Goal: Find specific page/section: Find specific page/section

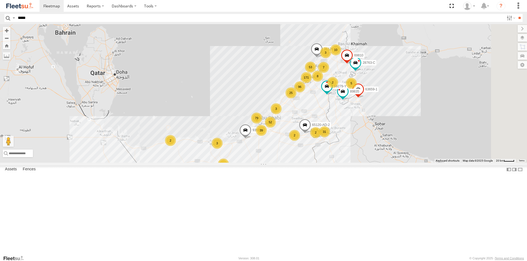
click at [516, 14] on input "**" at bounding box center [519, 18] width 6 height 8
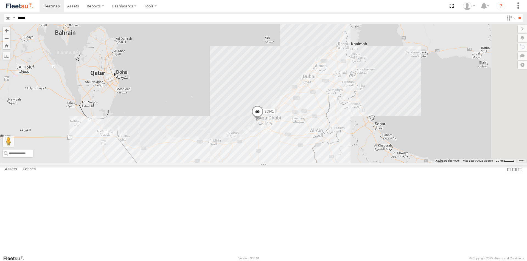
click at [0, 0] on div "Asset Current Location" at bounding box center [0, 0] width 0 height 0
click at [0, 0] on div "Mussafah" at bounding box center [0, 0] width 0 height 0
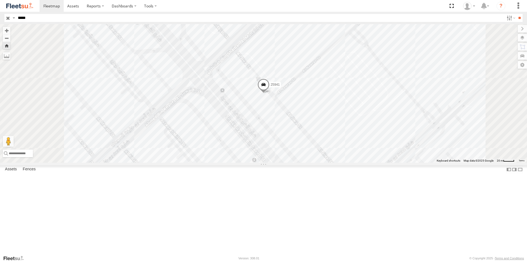
click at [269, 94] on span at bounding box center [263, 86] width 12 height 15
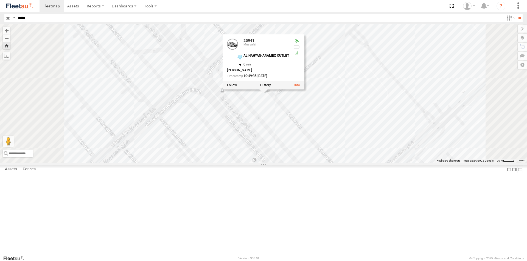
click at [313, 141] on div "25941 25941 Mussafah AL NAHYAN-ARAMEX OUTLET 24.45187 , 54.38897 0 [PERSON_NAME…" at bounding box center [263, 93] width 527 height 139
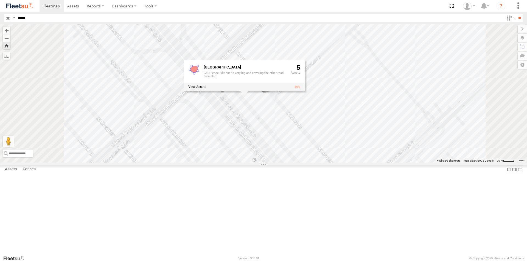
click at [322, 156] on div "[GEOGRAPHIC_DATA] Outlet GEO Fence Edit due to very big and covering the other …" at bounding box center [263, 93] width 527 height 139
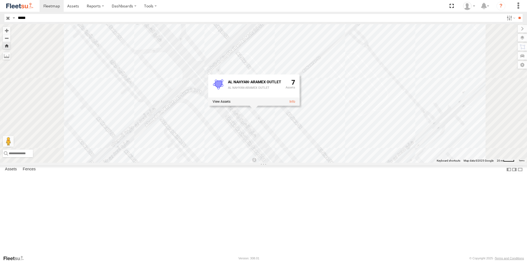
click at [399, 115] on div "25941 AL NAHYAN-ARAMEX OUTLET AL NAHYAN-ARAMEX OUTLET 7" at bounding box center [263, 93] width 527 height 139
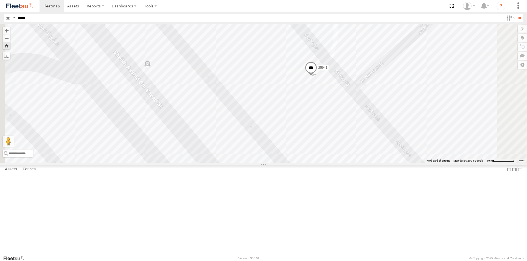
click at [297, 96] on div "25941 AL NAHYAN-ARAMEX OUTLET AL NAHYAN-ARAMEX OUTLET 7" at bounding box center [263, 93] width 527 height 139
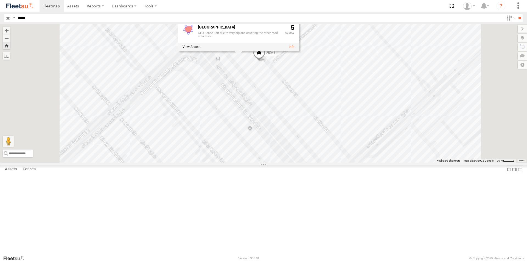
click at [198, 41] on span at bounding box center [198, 41] width 0 height 0
click at [200, 49] on label at bounding box center [191, 47] width 18 height 4
click at [0, 0] on label "×" at bounding box center [0, 0] width 0 height 0
drag, startPoint x: 13, startPoint y: 19, endPoint x: 4, endPoint y: 19, distance: 9.1
click at [4, 19] on header "Search Query Asset ID Asset Label Registration Manufacturer Model VIN Job ID" at bounding box center [263, 18] width 527 height 12
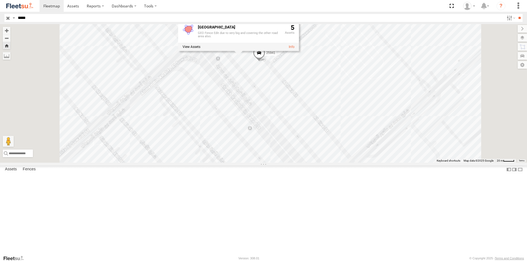
type input "*****"
click at [516, 14] on input "**" at bounding box center [519, 18] width 6 height 8
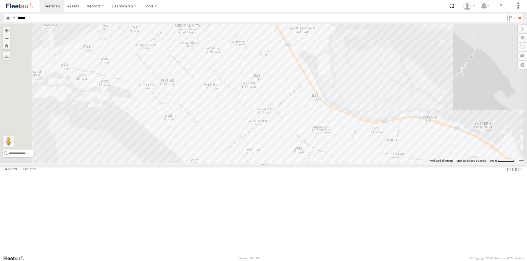
click at [0, 0] on div "94826" at bounding box center [0, 0] width 0 height 0
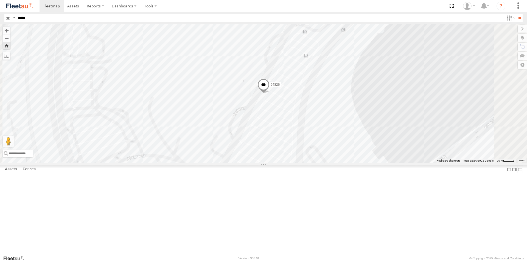
click at [269, 94] on span at bounding box center [263, 86] width 12 height 15
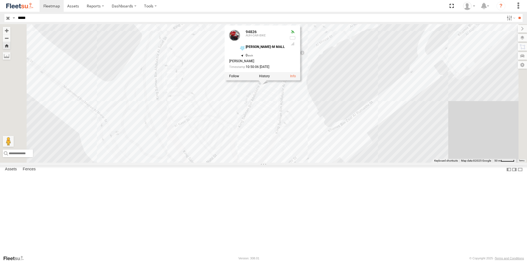
click at [329, 136] on div "94826 94826 AUH-OAR-BIKE [PERSON_NAME]-M MALL 24.47524 , 54.32288 0 [PERSON_NAM…" at bounding box center [263, 93] width 527 height 139
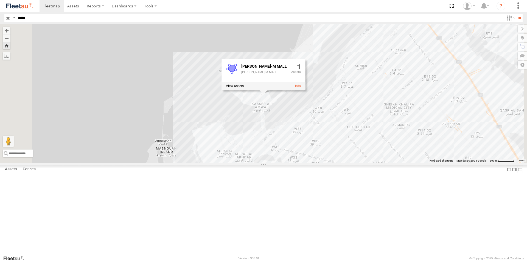
click at [287, 81] on div "[PERSON_NAME]-M MALL [PERSON_NAME]-M MALL" at bounding box center [264, 72] width 46 height 18
drag, startPoint x: 332, startPoint y: 156, endPoint x: 328, endPoint y: 153, distance: 5.1
click at [331, 156] on div "94826 [PERSON_NAME]-M MALL [PERSON_NAME]-M MALL 1" at bounding box center [263, 93] width 527 height 139
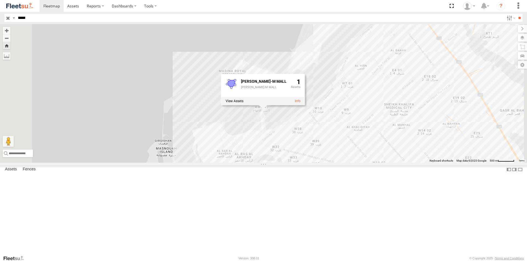
click at [0, 0] on div "94826 AUH-OAR-BIKE" at bounding box center [0, 0] width 0 height 0
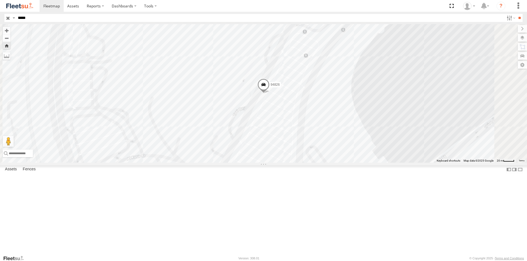
click at [269, 94] on span at bounding box center [263, 86] width 12 height 15
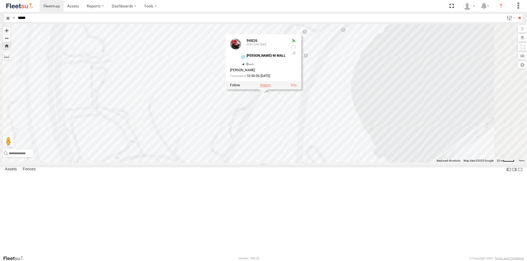
click at [271, 87] on label at bounding box center [265, 85] width 11 height 4
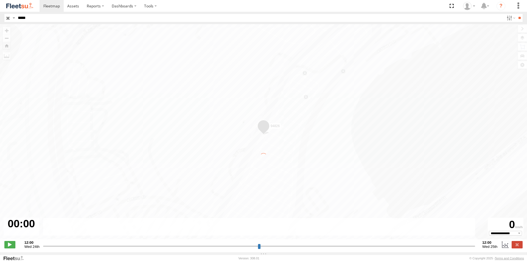
type input "**********"
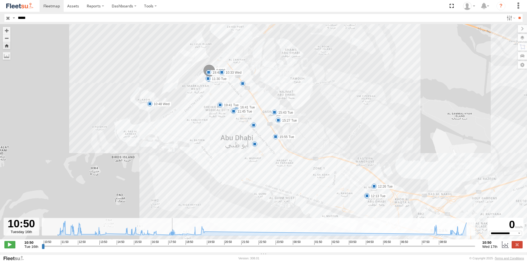
click at [172, 236] on icon at bounding box center [172, 234] width 4 height 4
click at [177, 237] on icon at bounding box center [175, 235] width 4 height 4
click at [185, 237] on icon at bounding box center [186, 234] width 4 height 4
click at [196, 237] on icon at bounding box center [195, 235] width 4 height 4
click at [202, 236] on icon at bounding box center [262, 228] width 414 height 14
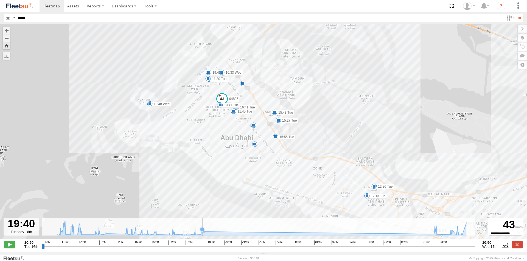
click at [202, 236] on icon at bounding box center [262, 228] width 414 height 14
click at [204, 236] on icon at bounding box center [262, 228] width 414 height 14
click at [433, 236] on icon at bounding box center [433, 234] width 4 height 4
click at [437, 236] on icon at bounding box center [436, 234] width 4 height 4
click at [451, 235] on icon at bounding box center [450, 233] width 4 height 4
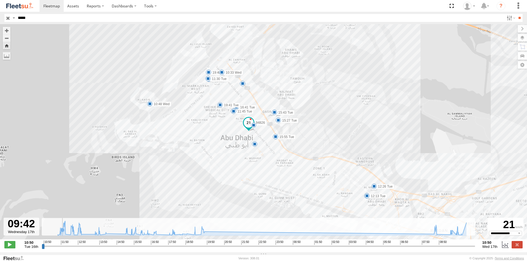
click at [62, 233] on icon at bounding box center [62, 230] width 4 height 4
click at [64, 235] on icon at bounding box center [262, 228] width 414 height 14
click at [66, 235] on icon at bounding box center [262, 228] width 414 height 14
click at [81, 236] on icon at bounding box center [81, 235] width 4 height 4
click at [98, 237] on icon at bounding box center [98, 235] width 4 height 4
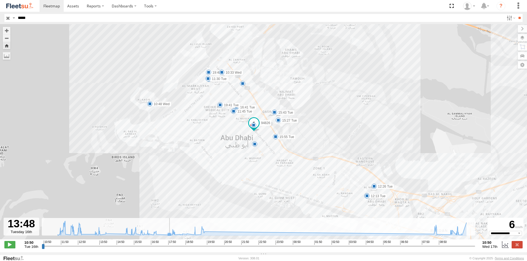
click at [169, 237] on icon at bounding box center [169, 235] width 4 height 4
click at [180, 237] on icon at bounding box center [180, 235] width 4 height 4
click at [222, 236] on icon at bounding box center [262, 228] width 414 height 14
click at [463, 239] on div "94826 10:50 Tue 11:30 Tue 11:42 Tue 11:45 Tue 11:57 Tue 12:12 Tue 12:13 Tue 12:…" at bounding box center [263, 134] width 527 height 221
click at [466, 236] on icon at bounding box center [262, 228] width 414 height 14
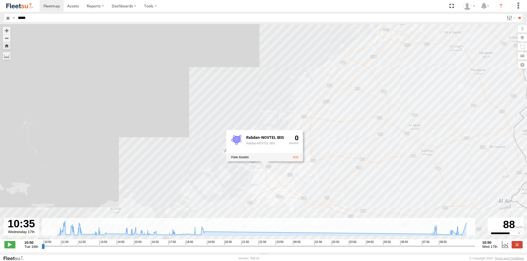
click at [35, 17] on input "*****" at bounding box center [260, 18] width 488 height 8
click at [516, 14] on input "**" at bounding box center [519, 18] width 6 height 8
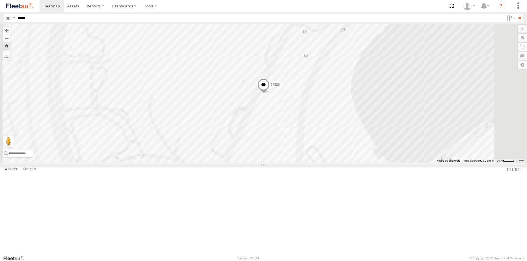
click at [0, 0] on div "94826" at bounding box center [0, 0] width 0 height 0
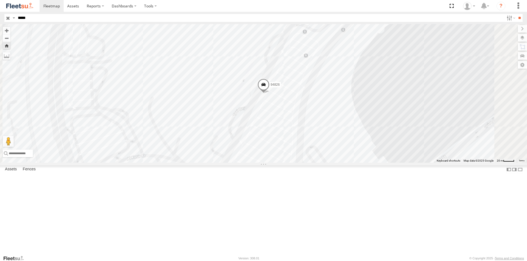
click at [37, 19] on input "*****" at bounding box center [260, 18] width 488 height 8
click at [199, 163] on div "94826 Rabdan-NOVTEL IBIS Rabdan-NOVTEL IBIS 0" at bounding box center [263, 93] width 527 height 139
